Goal: Information Seeking & Learning: Learn about a topic

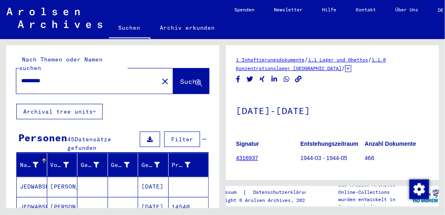
scroll to position [163, 0]
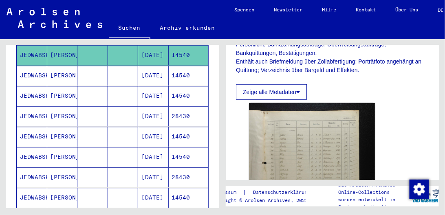
click at [58, 127] on mat-cell "[PERSON_NAME]" at bounding box center [62, 137] width 31 height 20
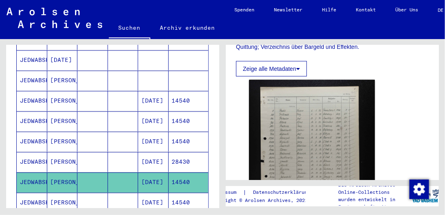
scroll to position [431, 0]
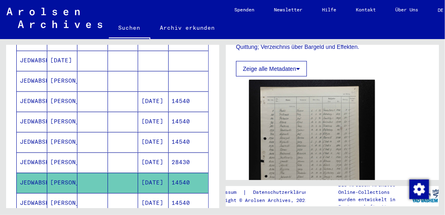
click at [54, 112] on mat-cell "[PERSON_NAME]" at bounding box center [62, 122] width 31 height 20
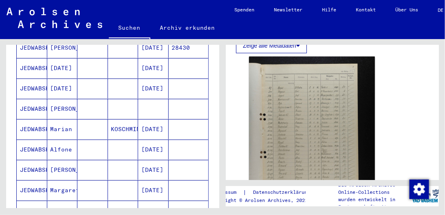
scroll to position [222, 0]
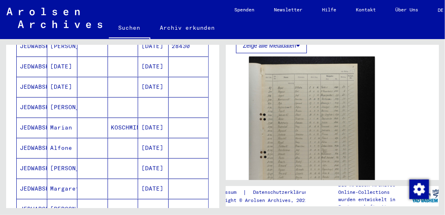
click at [62, 158] on mat-cell "[PERSON_NAME]" at bounding box center [62, 168] width 31 height 20
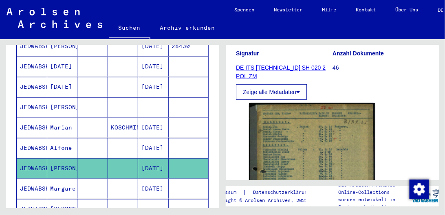
scroll to position [116, 0]
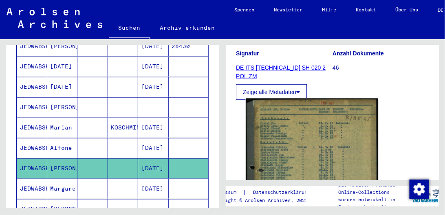
click at [311, 147] on img at bounding box center [312, 193] width 132 height 188
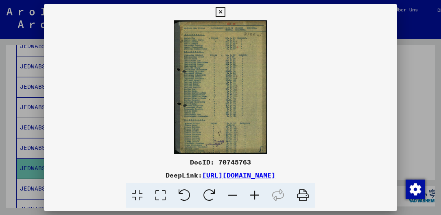
drag, startPoint x: 223, startPoint y: 10, endPoint x: 217, endPoint y: 28, distance: 19.4
click at [222, 11] on icon at bounding box center [220, 12] width 9 height 10
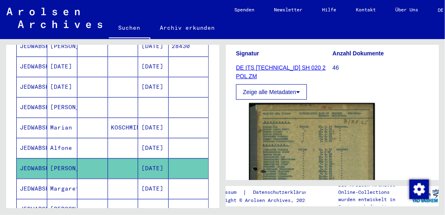
click at [64, 138] on mat-cell "Alfone" at bounding box center [62, 148] width 31 height 20
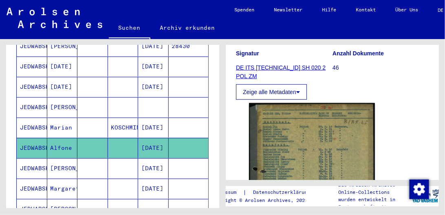
click at [141, 138] on mat-cell "[DATE]" at bounding box center [153, 148] width 31 height 20
click at [152, 138] on mat-cell "[DATE]" at bounding box center [153, 148] width 31 height 20
click at [35, 138] on mat-cell "JEDWABSKI" at bounding box center [32, 148] width 31 height 20
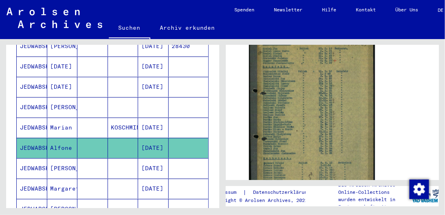
scroll to position [209, 0]
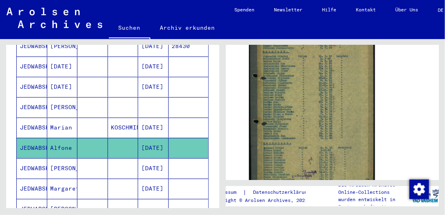
click at [70, 144] on mat-cell "Alfone" at bounding box center [62, 148] width 31 height 20
click at [66, 158] on mat-cell "[PERSON_NAME]" at bounding box center [62, 168] width 31 height 20
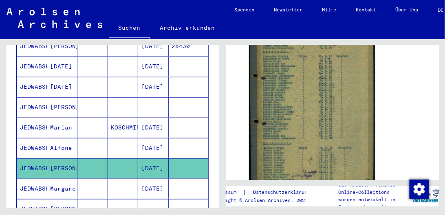
click at [62, 158] on mat-cell "[PERSON_NAME]" at bounding box center [62, 168] width 31 height 20
click at [67, 120] on mat-cell "Marian" at bounding box center [62, 128] width 31 height 20
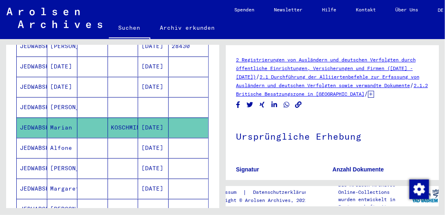
click at [61, 138] on mat-cell "Alfone" at bounding box center [62, 148] width 31 height 20
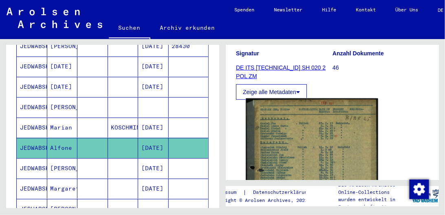
scroll to position [186, 0]
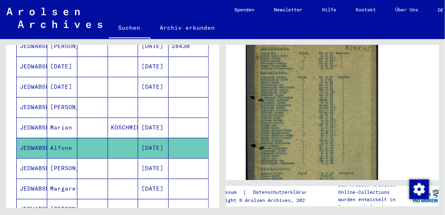
click at [302, 136] on img at bounding box center [312, 123] width 132 height 188
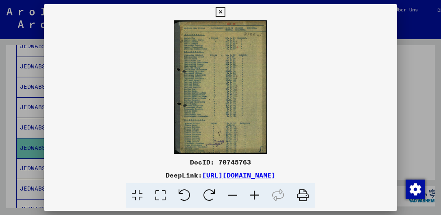
click at [220, 10] on icon at bounding box center [220, 12] width 9 height 10
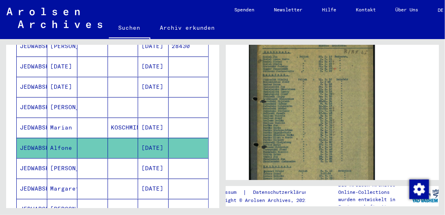
scroll to position [292, 0]
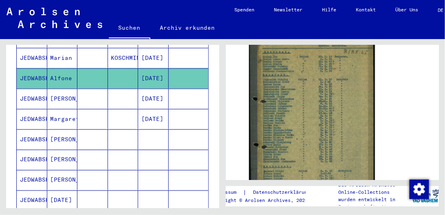
click at [65, 131] on mat-cell "[PERSON_NAME]" at bounding box center [62, 139] width 31 height 20
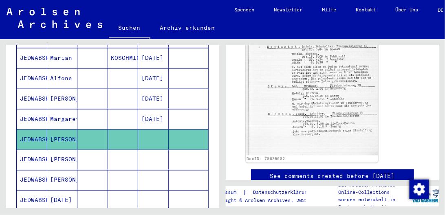
scroll to position [279, 0]
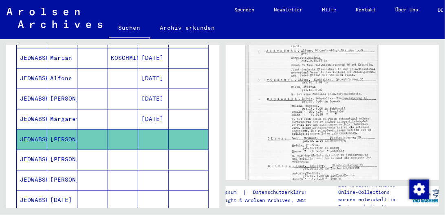
click at [322, 110] on img at bounding box center [312, 110] width 132 height 195
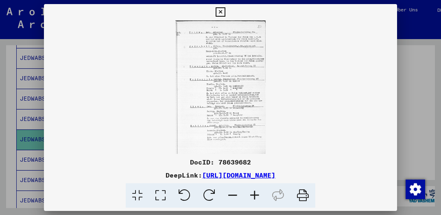
click at [226, 108] on img at bounding box center [220, 87] width 353 height 134
click at [222, 16] on icon at bounding box center [220, 12] width 9 height 10
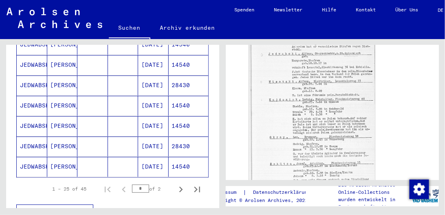
scroll to position [581, 0]
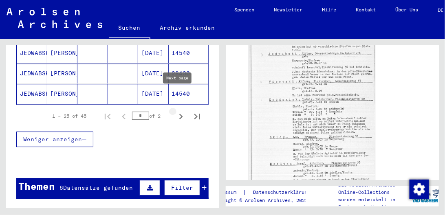
click at [176, 111] on icon "Next page" at bounding box center [180, 116] width 11 height 11
type input "*"
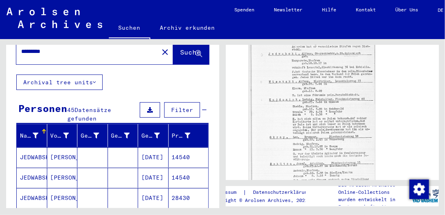
scroll to position [0, 0]
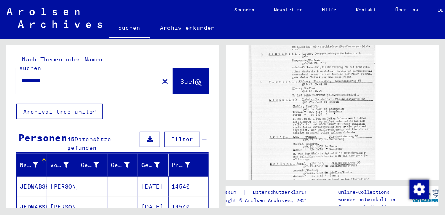
click at [87, 77] on div "*********" at bounding box center [84, 81] width 137 height 18
click at [71, 77] on input "*********" at bounding box center [87, 81] width 132 height 9
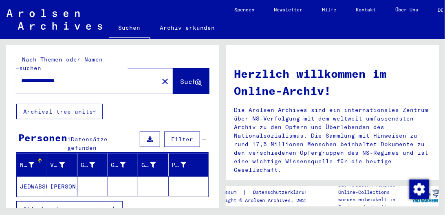
click at [70, 77] on input "**********" at bounding box center [84, 81] width 127 height 9
type input "*********"
click at [132, 77] on div "*********" at bounding box center [82, 81] width 132 height 18
click at [196, 80] on icon at bounding box center [198, 83] width 7 height 7
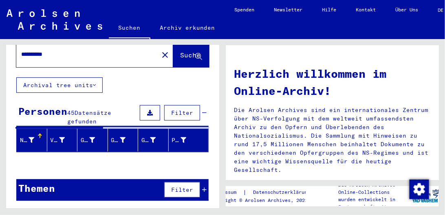
scroll to position [63, 0]
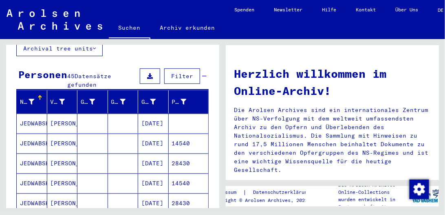
click at [63, 117] on mat-cell "[PERSON_NAME]" at bounding box center [62, 124] width 31 height 20
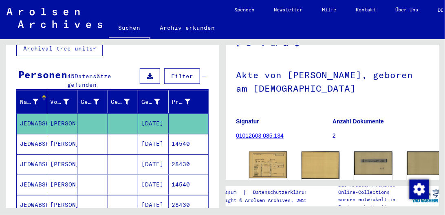
scroll to position [70, 0]
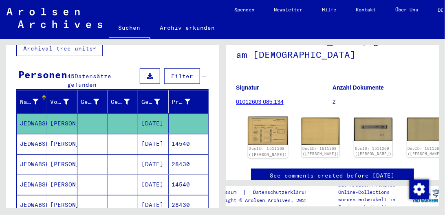
click at [271, 125] on img at bounding box center [268, 131] width 40 height 29
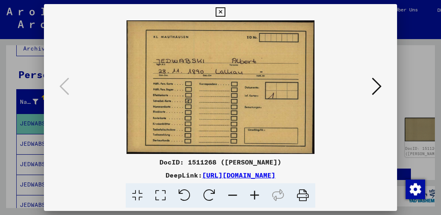
click at [371, 89] on button at bounding box center [377, 86] width 15 height 23
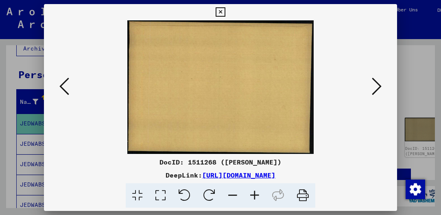
click at [371, 89] on button at bounding box center [377, 86] width 15 height 23
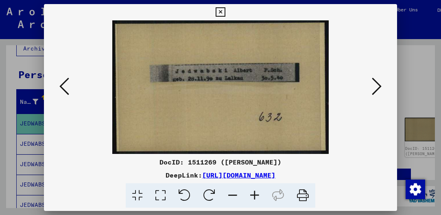
click at [218, 14] on icon at bounding box center [220, 12] width 9 height 10
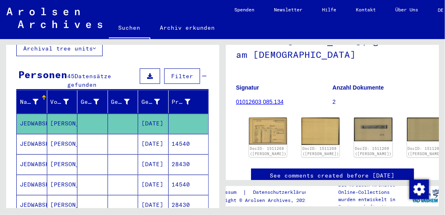
click at [66, 136] on mat-cell "[PERSON_NAME]" at bounding box center [62, 144] width 31 height 20
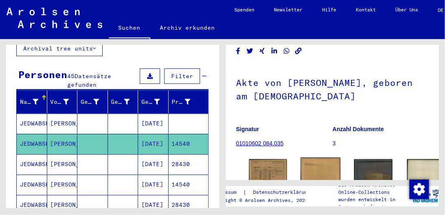
scroll to position [70, 0]
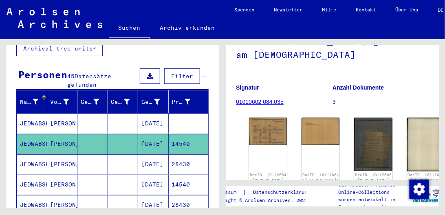
click at [273, 134] on div "DocID: 10112664 ([PERSON_NAME]) DocID: 10112664 ([PERSON_NAME]) DocID: 10112665…" at bounding box center [332, 150] width 173 height 72
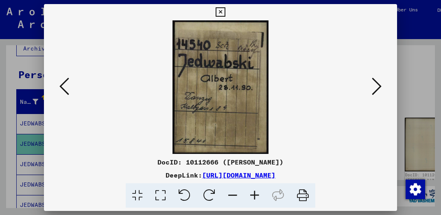
click at [380, 93] on icon at bounding box center [377, 87] width 10 height 20
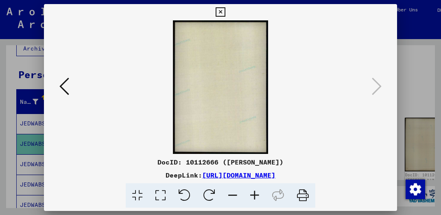
click at [222, 12] on icon at bounding box center [220, 12] width 9 height 10
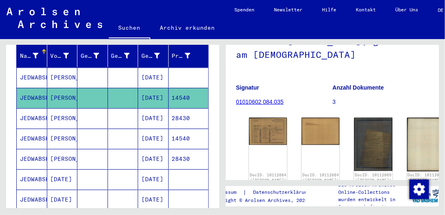
scroll to position [110, 0]
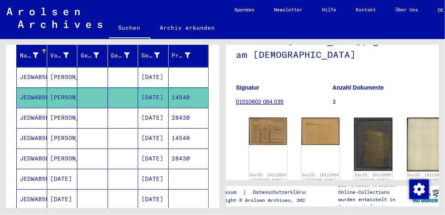
click at [59, 128] on mat-cell "[PERSON_NAME]" at bounding box center [62, 138] width 31 height 20
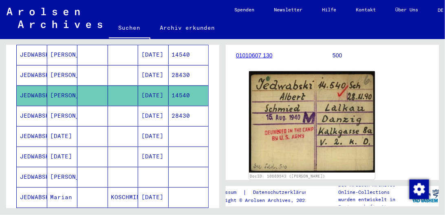
scroll to position [156, 0]
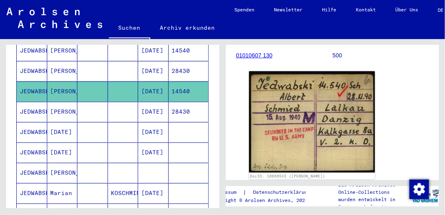
click at [62, 125] on mat-cell "[DATE]" at bounding box center [62, 132] width 31 height 20
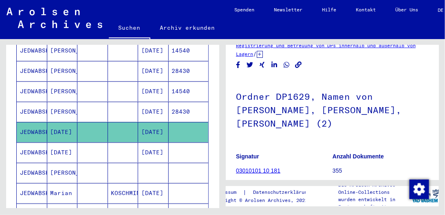
scroll to position [70, 0]
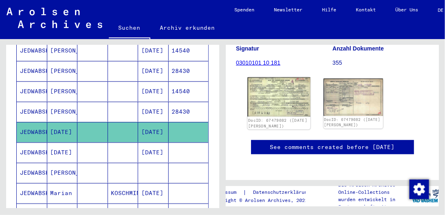
click at [274, 87] on img at bounding box center [278, 96] width 63 height 39
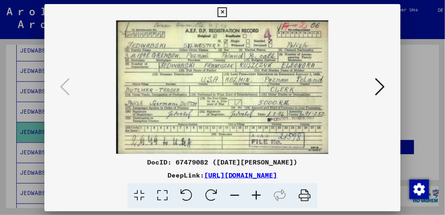
scroll to position [153, 0]
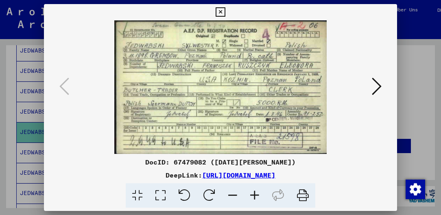
click at [221, 10] on icon at bounding box center [220, 12] width 9 height 10
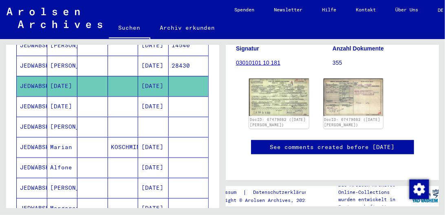
scroll to position [203, 0]
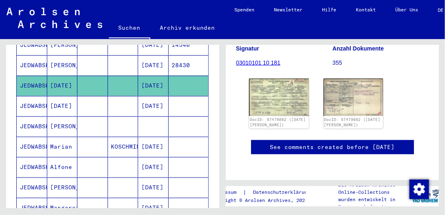
click at [64, 157] on mat-cell "Alfone" at bounding box center [62, 167] width 31 height 20
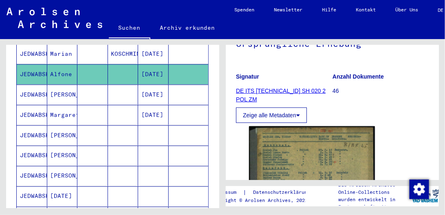
click at [64, 125] on mat-cell "[PERSON_NAME]" at bounding box center [62, 135] width 31 height 20
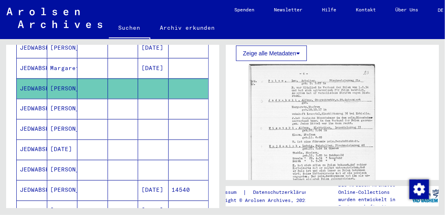
click at [60, 160] on mat-cell "[PERSON_NAME]" at bounding box center [62, 170] width 31 height 20
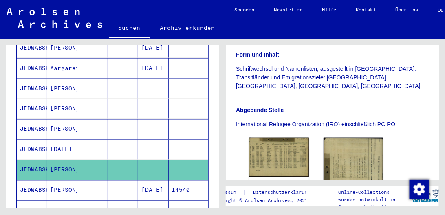
click at [65, 180] on mat-cell "[PERSON_NAME]" at bounding box center [62, 190] width 31 height 20
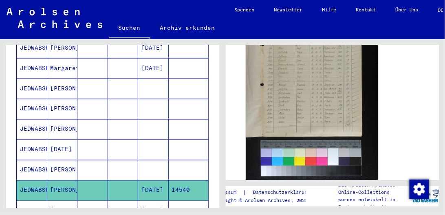
click at [291, 86] on img at bounding box center [312, 81] width 132 height 199
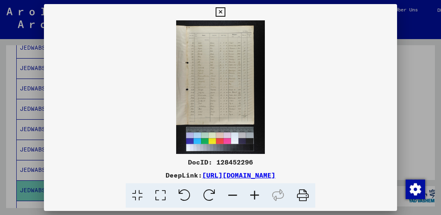
click at [222, 10] on icon at bounding box center [220, 12] width 9 height 10
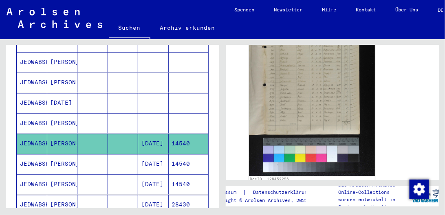
click at [56, 154] on mat-cell "[PERSON_NAME]" at bounding box center [62, 164] width 31 height 20
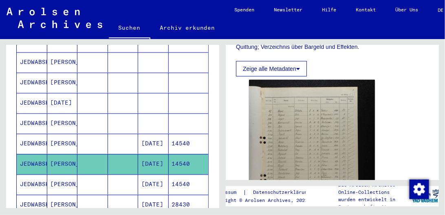
click at [62, 175] on mat-cell "[PERSON_NAME]" at bounding box center [62, 185] width 31 height 20
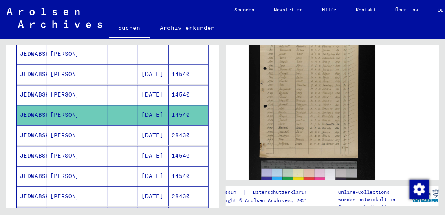
click at [58, 146] on mat-cell "[PERSON_NAME]" at bounding box center [62, 156] width 31 height 20
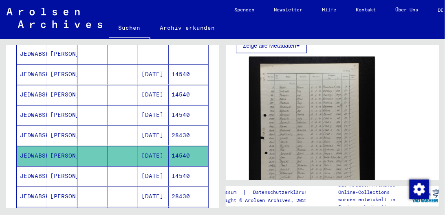
click at [69, 166] on mat-cell "[PERSON_NAME]" at bounding box center [62, 176] width 31 height 20
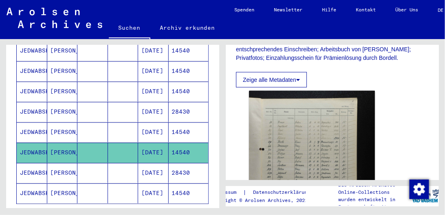
click at [58, 183] on mat-cell "[PERSON_NAME]" at bounding box center [62, 193] width 31 height 20
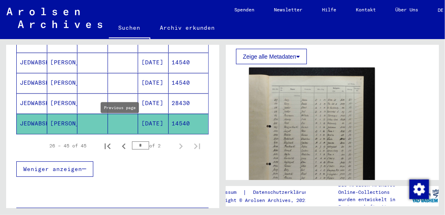
click at [118, 140] on icon "Previous page" at bounding box center [123, 145] width 11 height 11
click at [134, 141] on input "*" at bounding box center [140, 145] width 17 height 8
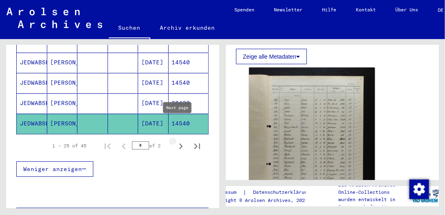
click at [175, 140] on icon "Next page" at bounding box center [180, 145] width 11 height 11
type input "*"
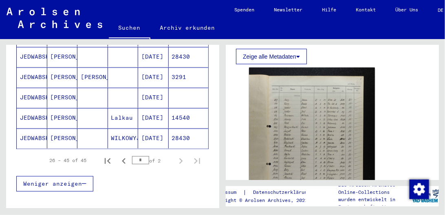
click at [53, 108] on mat-cell "[PERSON_NAME]" at bounding box center [62, 118] width 31 height 20
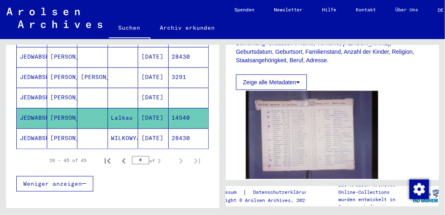
click at [290, 138] on img at bounding box center [312, 135] width 132 height 88
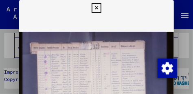
click at [105, 58] on img at bounding box center [96, 83] width 154 height 134
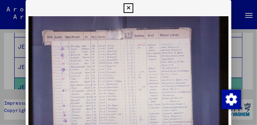
click at [133, 102] on img at bounding box center [129, 83] width 206 height 134
click at [129, 9] on icon at bounding box center [128, 8] width 9 height 10
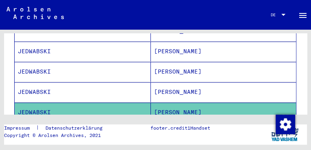
scroll to position [428, 0]
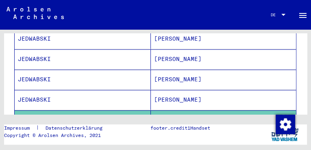
click at [53, 70] on mat-cell "JEDWABSKI" at bounding box center [83, 80] width 136 height 20
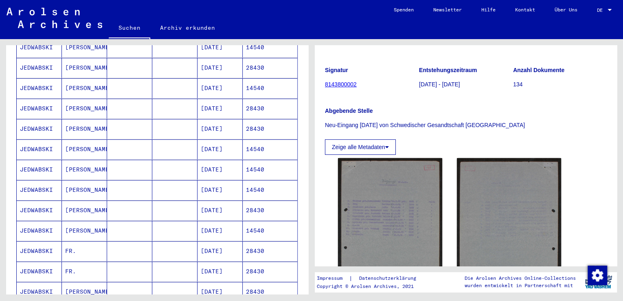
scroll to position [228, 0]
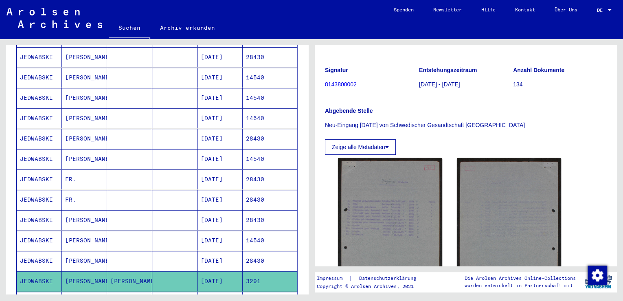
click at [83, 215] on mat-cell "[PERSON_NAME]" at bounding box center [84, 240] width 45 height 20
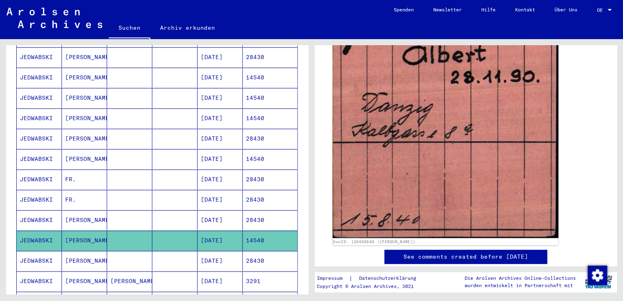
scroll to position [130, 0]
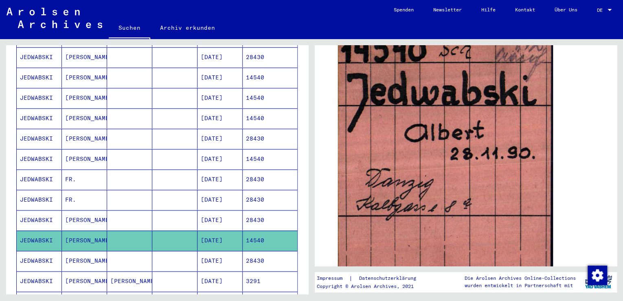
click at [73, 149] on mat-cell "[PERSON_NAME]" at bounding box center [84, 159] width 45 height 20
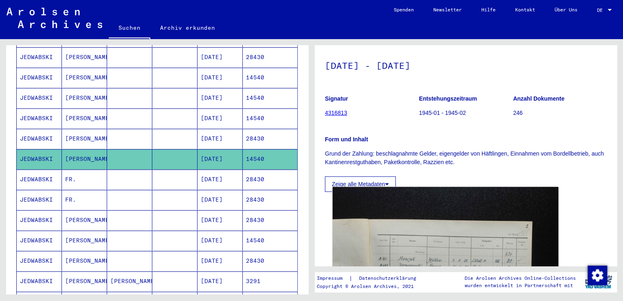
scroll to position [130, 0]
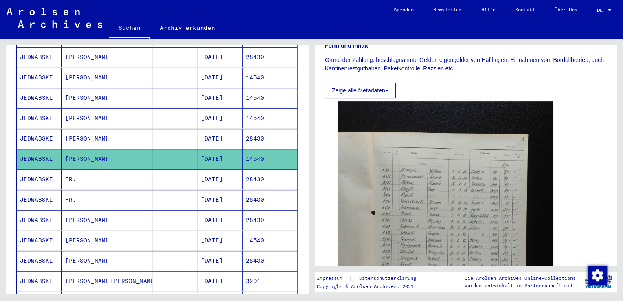
click at [84, 108] on mat-cell "[PERSON_NAME]" at bounding box center [84, 118] width 45 height 20
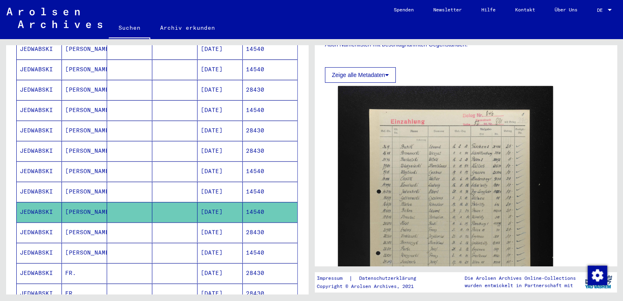
scroll to position [130, 0]
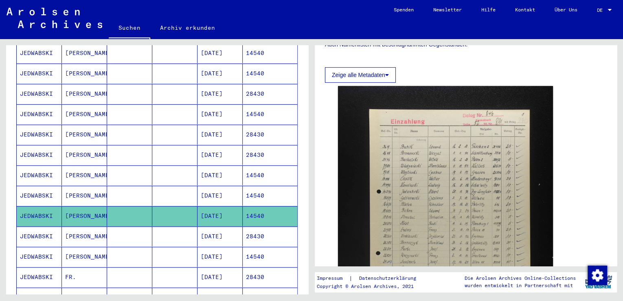
click at [79, 186] on mat-cell "[PERSON_NAME]" at bounding box center [84, 196] width 45 height 20
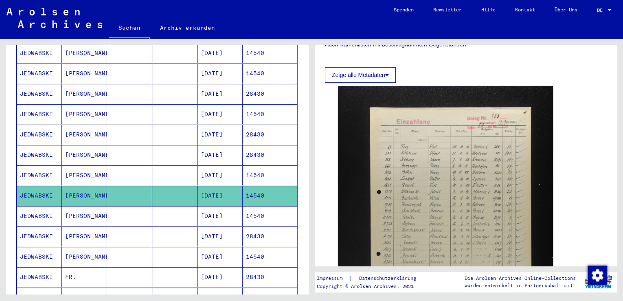
click at [71, 165] on mat-cell "[PERSON_NAME]" at bounding box center [84, 175] width 45 height 20
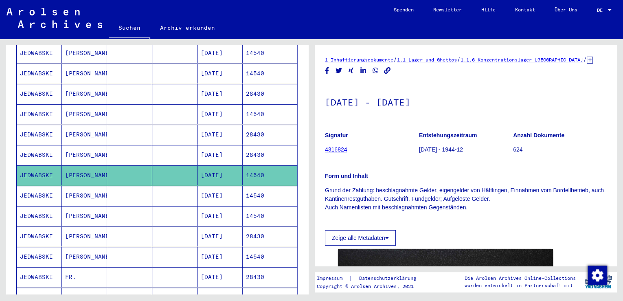
scroll to position [32, 0]
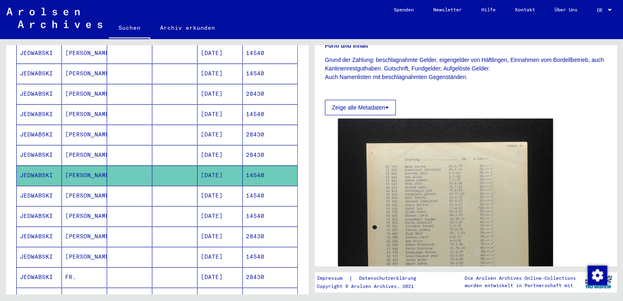
click at [72, 104] on mat-cell "[PERSON_NAME]" at bounding box center [84, 114] width 45 height 20
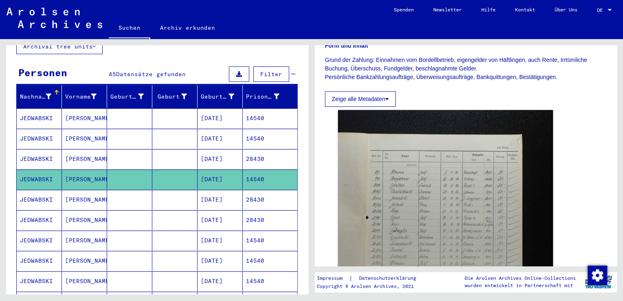
click at [72, 130] on mat-cell "[PERSON_NAME]" at bounding box center [84, 139] width 45 height 20
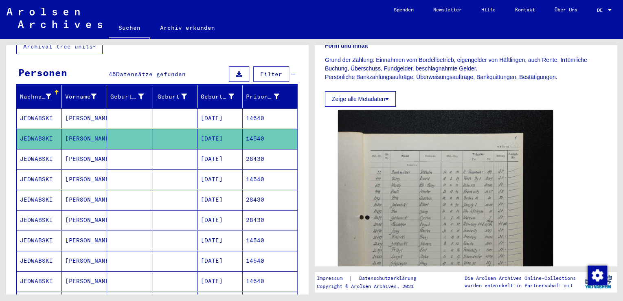
click at [71, 108] on mat-cell "[PERSON_NAME]" at bounding box center [84, 118] width 45 height 20
